Goal: Task Accomplishment & Management: Complete application form

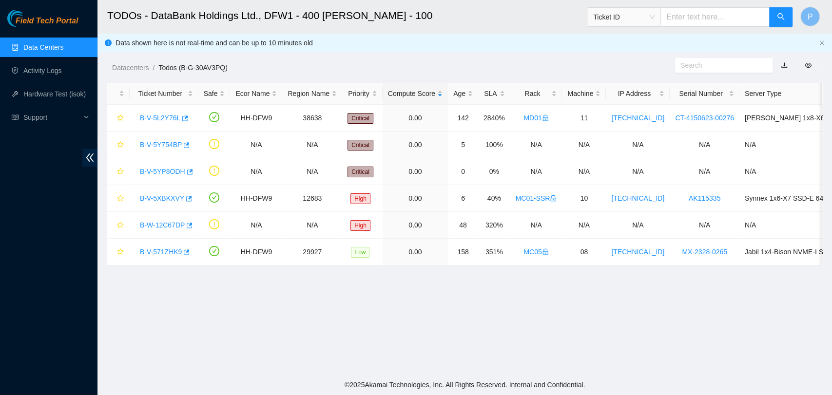
scroll to position [170, 0]
drag, startPoint x: 157, startPoint y: 176, endPoint x: 701, endPoint y: 176, distance: 543.8
click at [701, 176] on tr "B-V-5YP8ODH N/A N/A Critical 0.00 0 0% N/A N/A N/A N/A N/A" at bounding box center [527, 171] width 840 height 27
copy tr "B-V-5YP8ODH N/A N/A Critical 0.00 0 0% N/A N/A N/A N/A"
click at [240, 354] on main "TODOs - DataBank Holdings Ltd., DFW1 - 400 S. Akard - 100 Ticket ID P Data show…" at bounding box center [464, 187] width 734 height 375
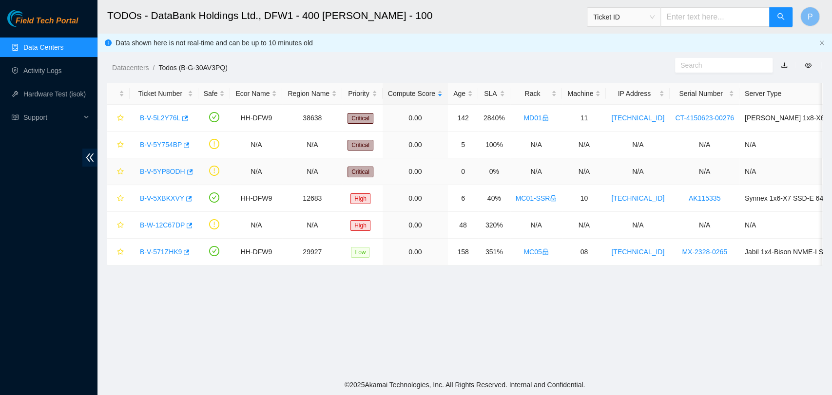
click at [172, 173] on link "B-V-5YP8ODH" at bounding box center [162, 172] width 45 height 8
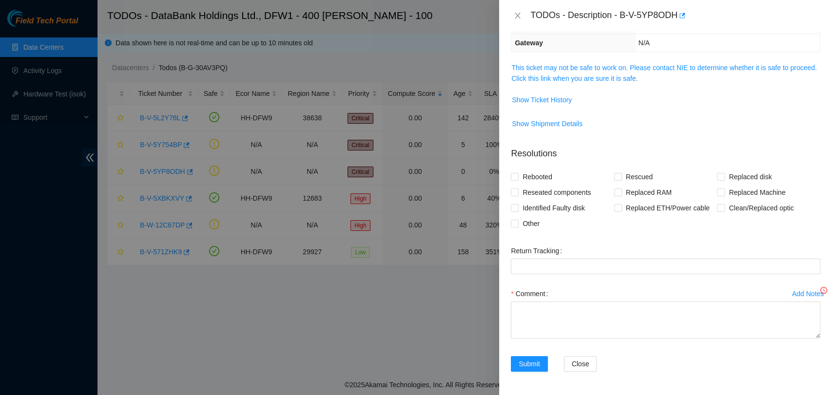
scroll to position [127, 0]
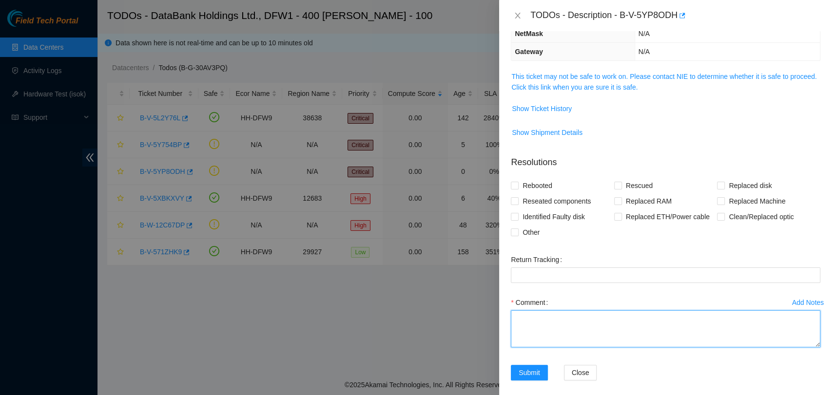
click at [669, 319] on textarea "Comment" at bounding box center [665, 328] width 309 height 37
paste textarea "Sunil was able to fix the downed ports by upgrading the firmware. P6p1 and P6p2…"
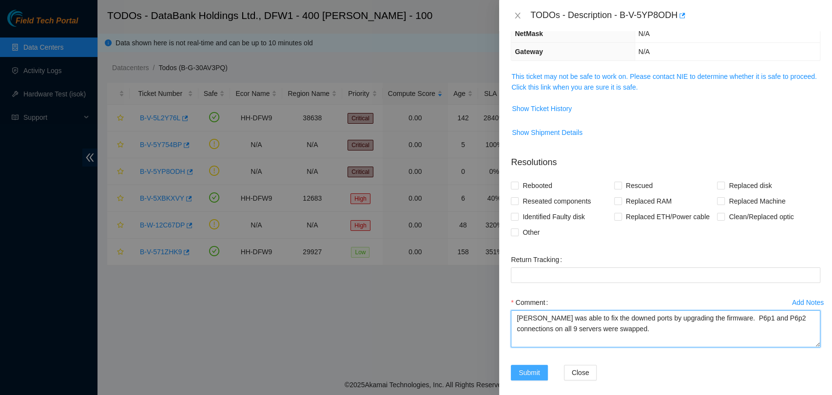
type textarea "Sunil was able to fix the downed ports by upgrading the firmware. P6p1 and P6p2…"
click at [531, 365] on button "Submit" at bounding box center [529, 373] width 37 height 16
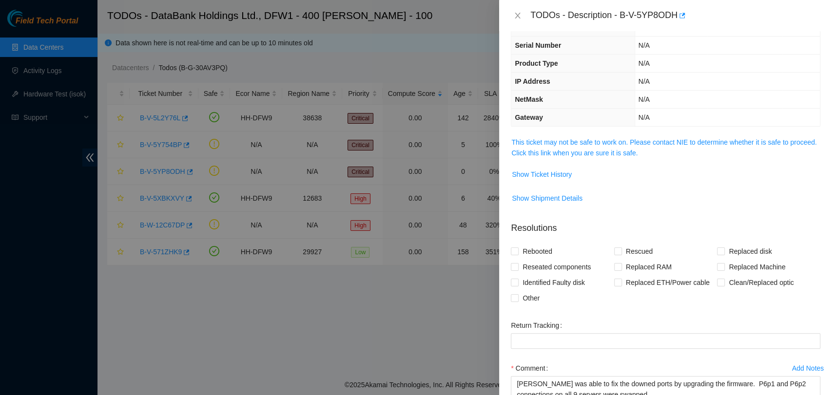
scroll to position [0, 0]
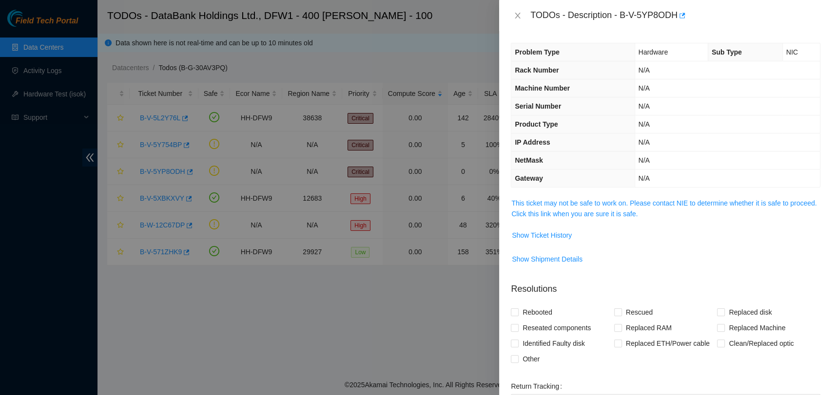
click at [622, 218] on td "This ticket may not be safe to work on. Please contact NIE to determine whether…" at bounding box center [665, 212] width 309 height 30
click at [622, 216] on link "This ticket may not be safe to work on. Please contact NIE to determine whether…" at bounding box center [663, 208] width 305 height 19
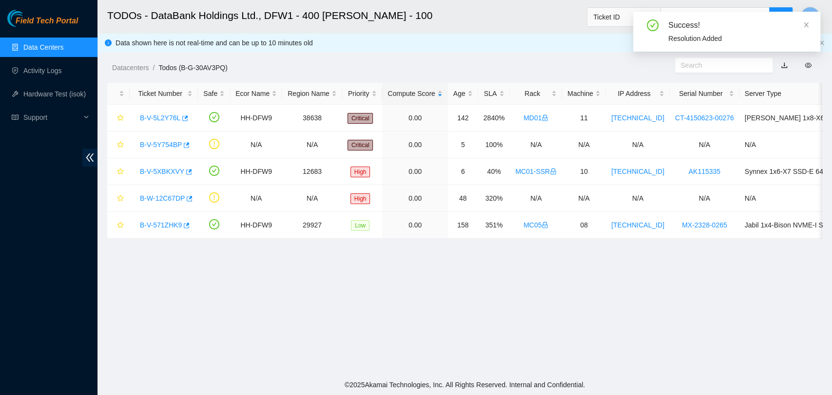
scroll to position [160, 0]
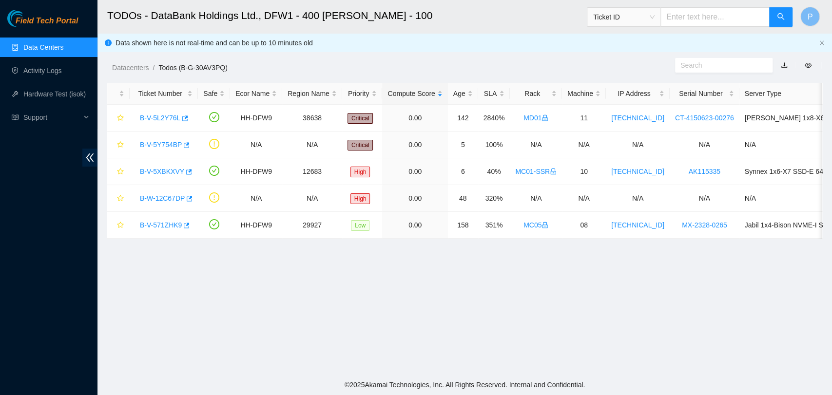
click at [533, 40] on div "Datacenters / Todos (B-G-30AV3PQ) /" at bounding box center [372, 46] width 551 height 55
